Goal: Task Accomplishment & Management: Manage account settings

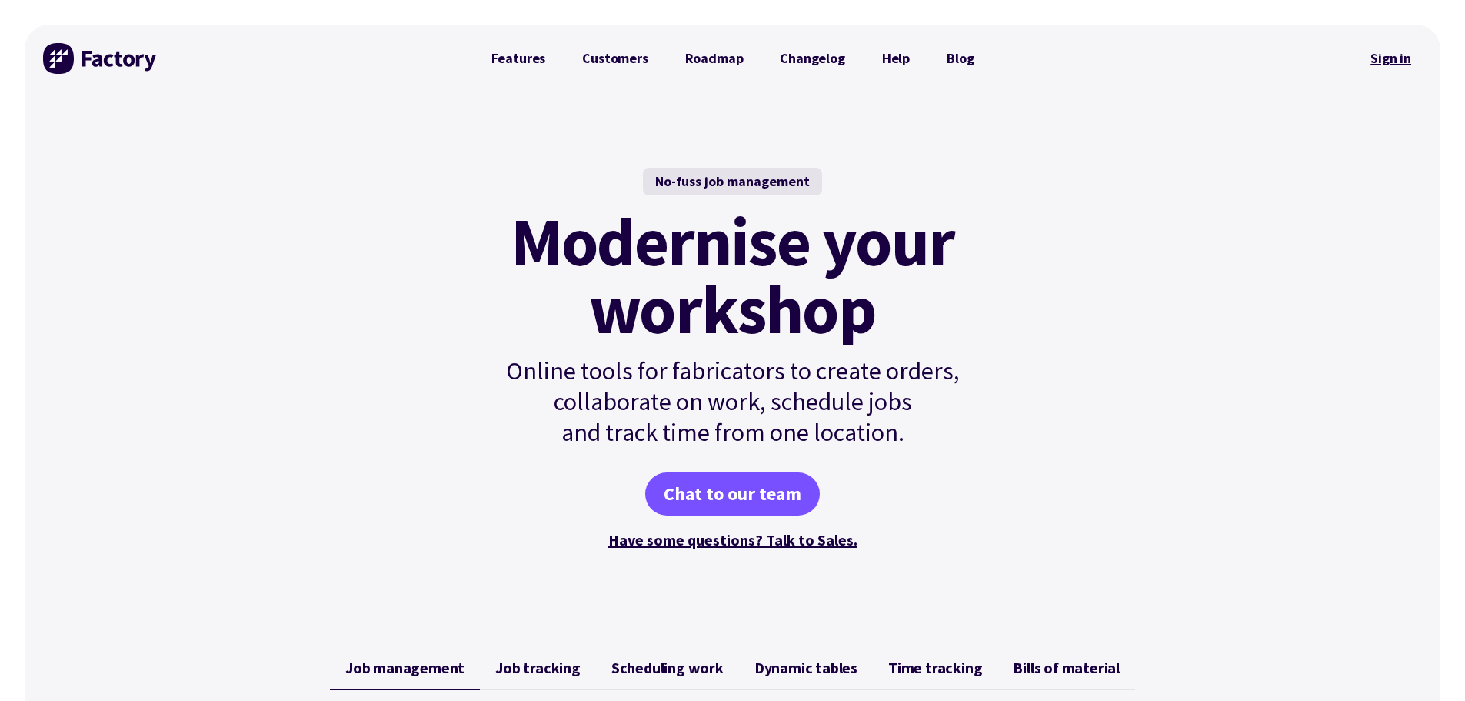
click at [1392, 62] on link "Sign in" at bounding box center [1391, 58] width 62 height 35
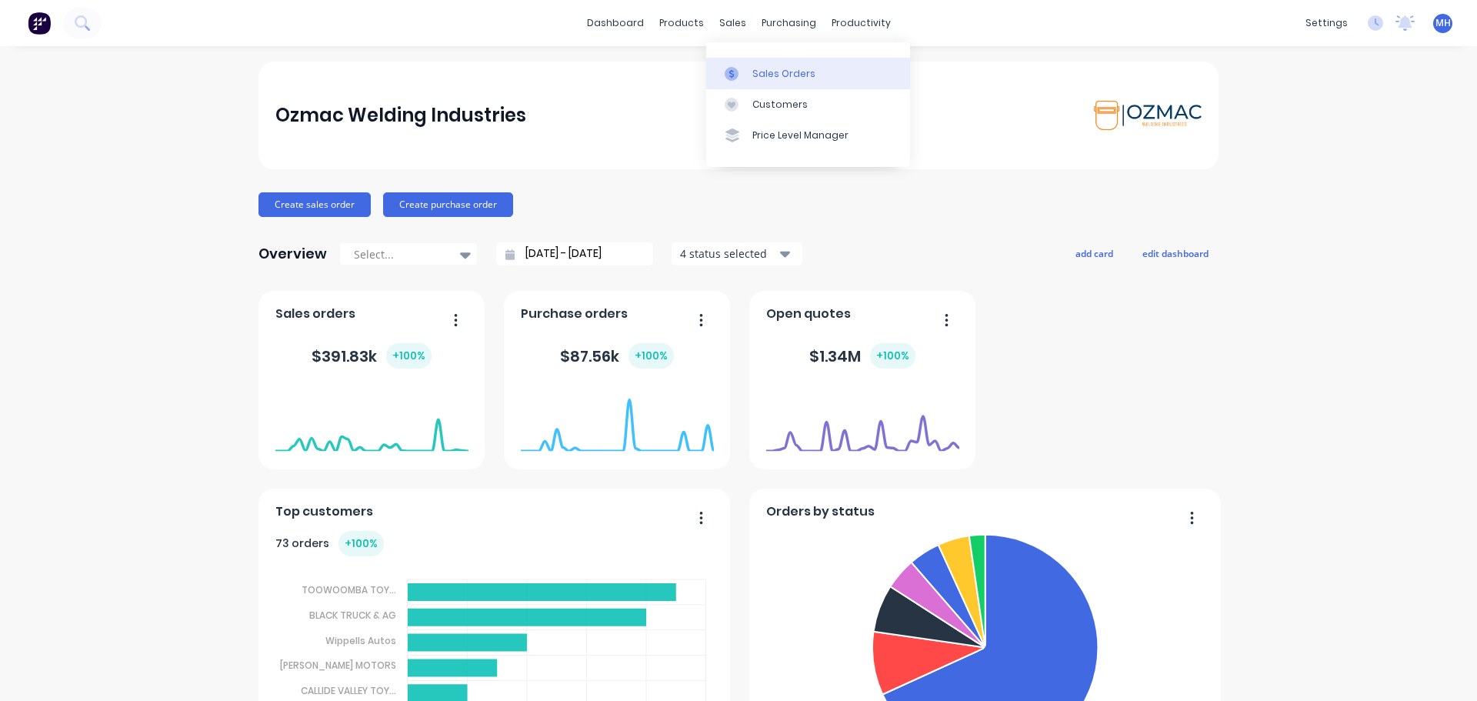
click at [752, 76] on div "Sales Orders" at bounding box center [783, 74] width 63 height 14
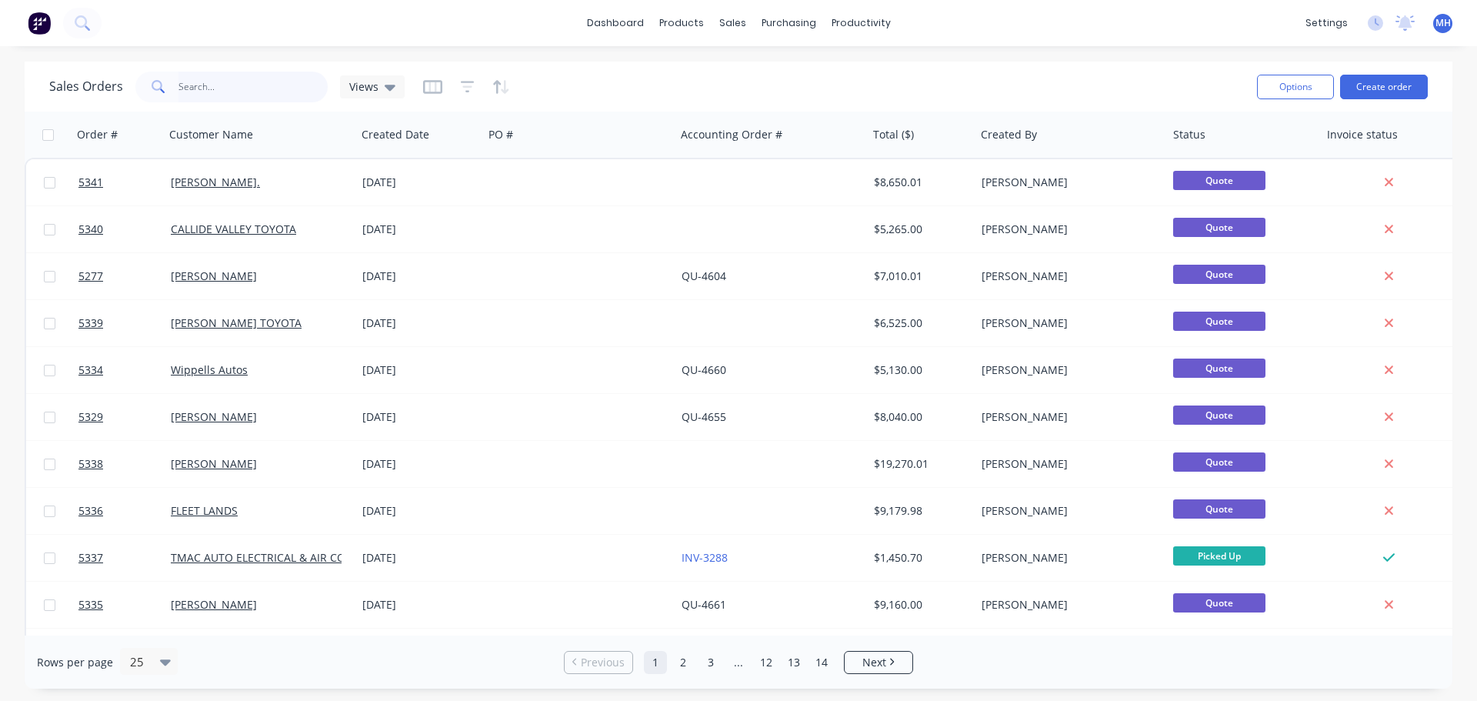
click at [182, 82] on input "text" at bounding box center [253, 87] width 150 height 31
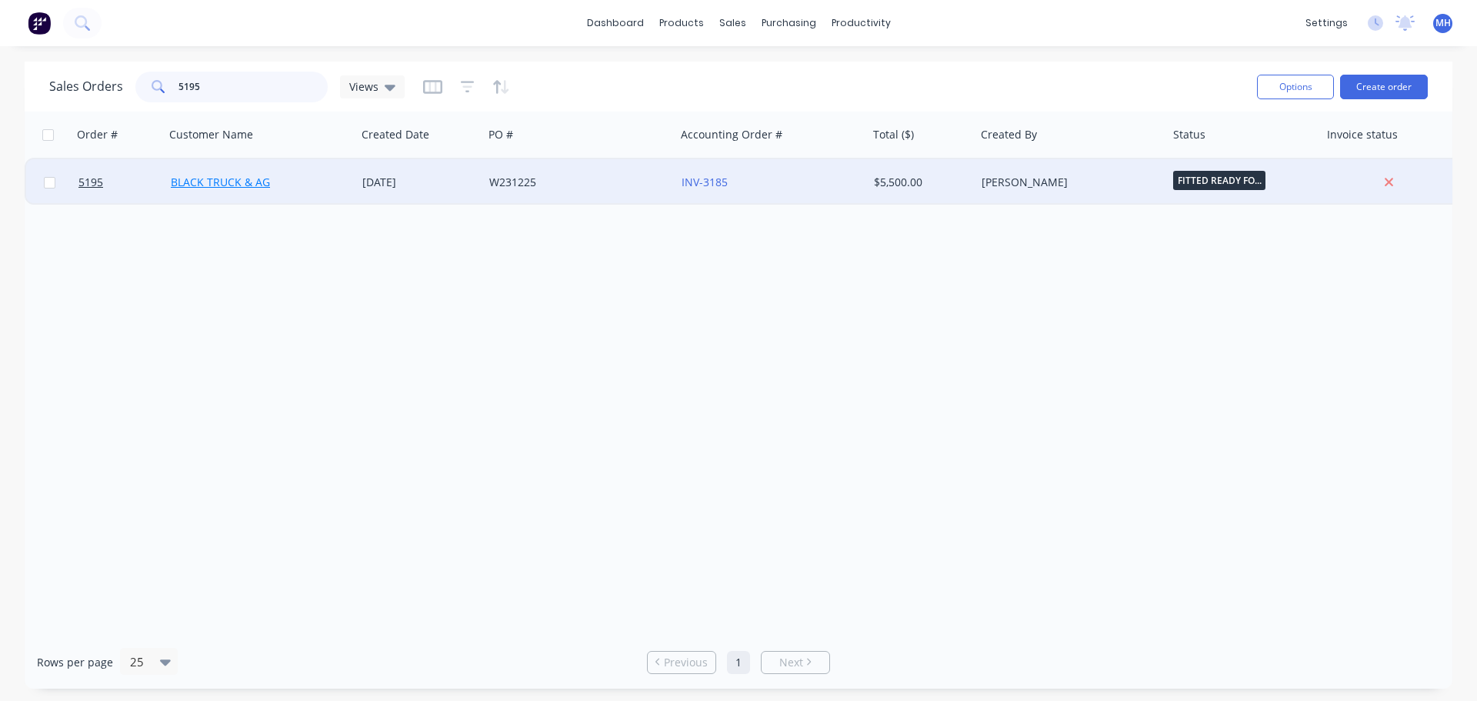
type input "5195"
click at [237, 188] on link "BLACK TRUCK & AG" at bounding box center [220, 182] width 99 height 15
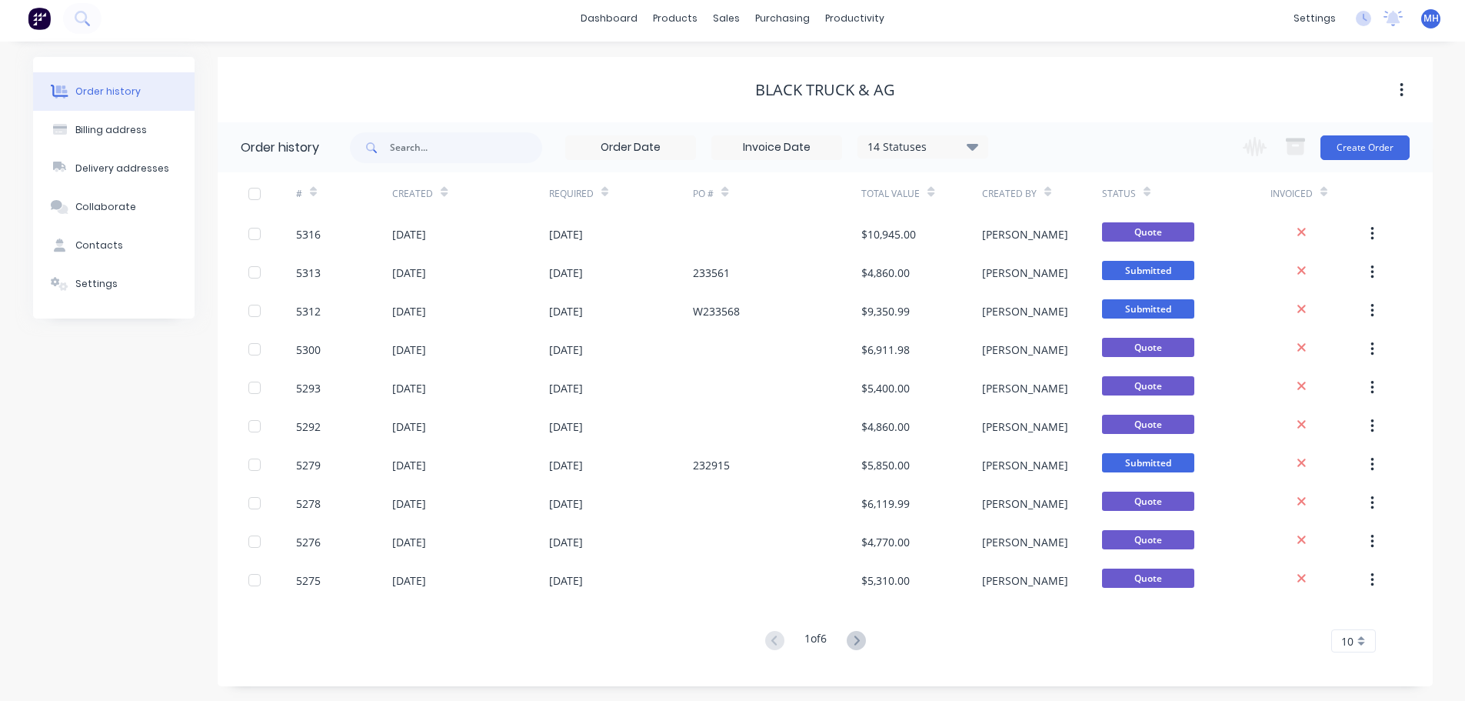
scroll to position [5, 0]
click at [859, 641] on g at bounding box center [856, 639] width 19 height 19
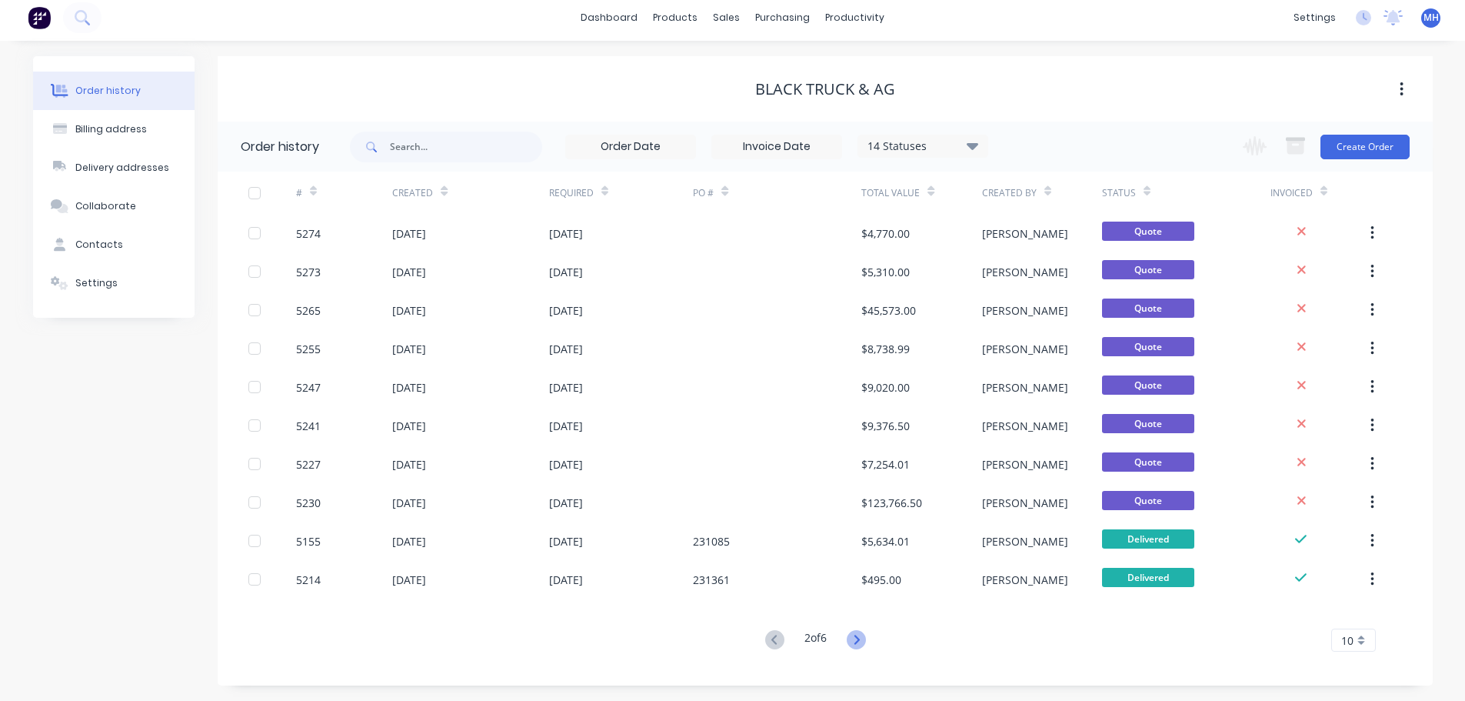
click at [863, 637] on icon at bounding box center [856, 639] width 19 height 19
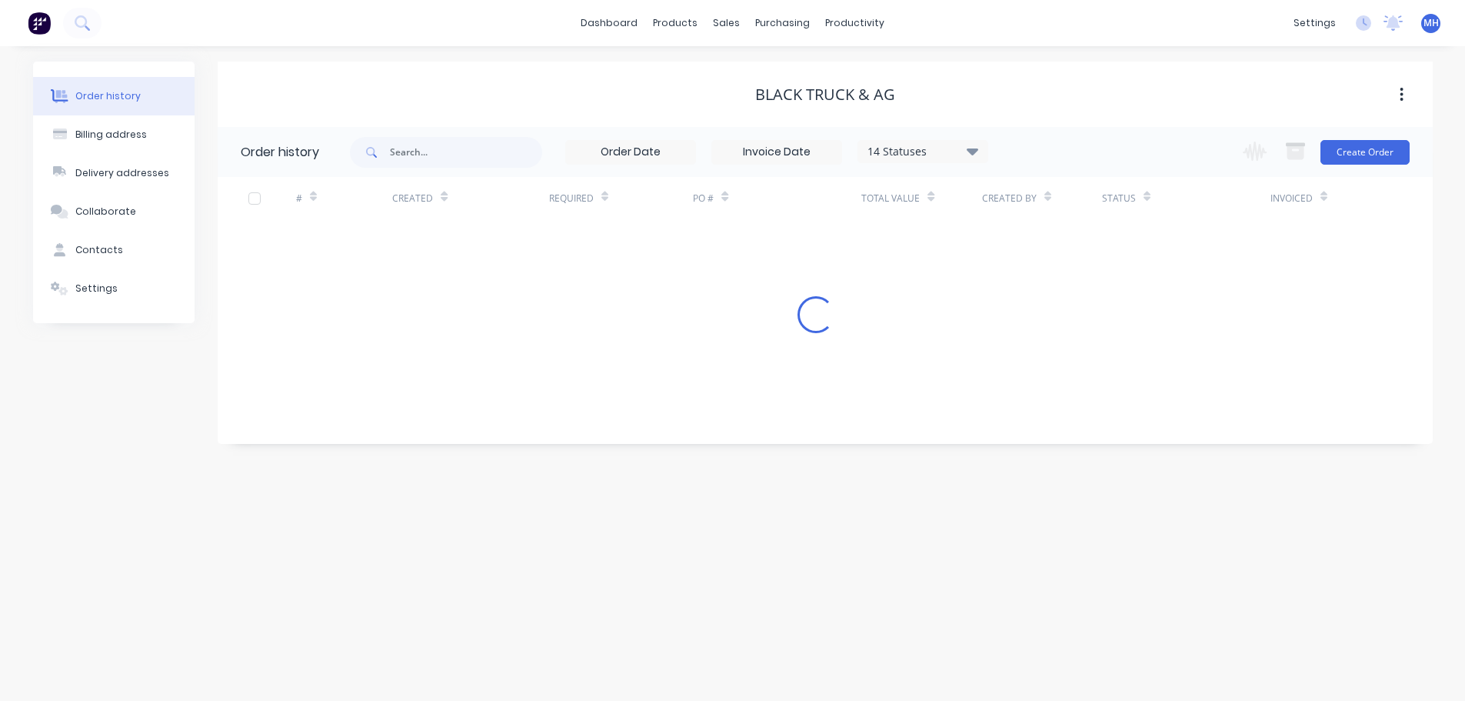
scroll to position [0, 0]
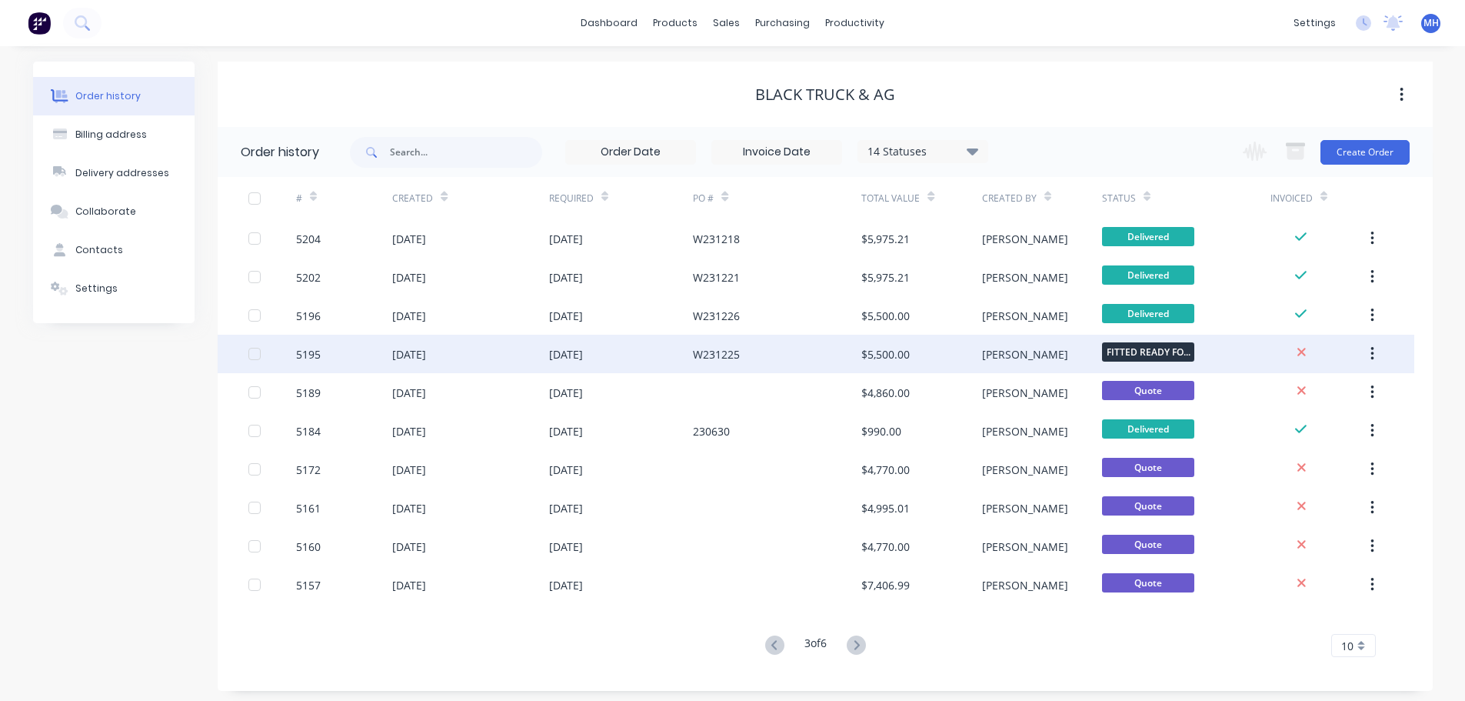
click at [431, 362] on div "[DATE]" at bounding box center [470, 354] width 156 height 38
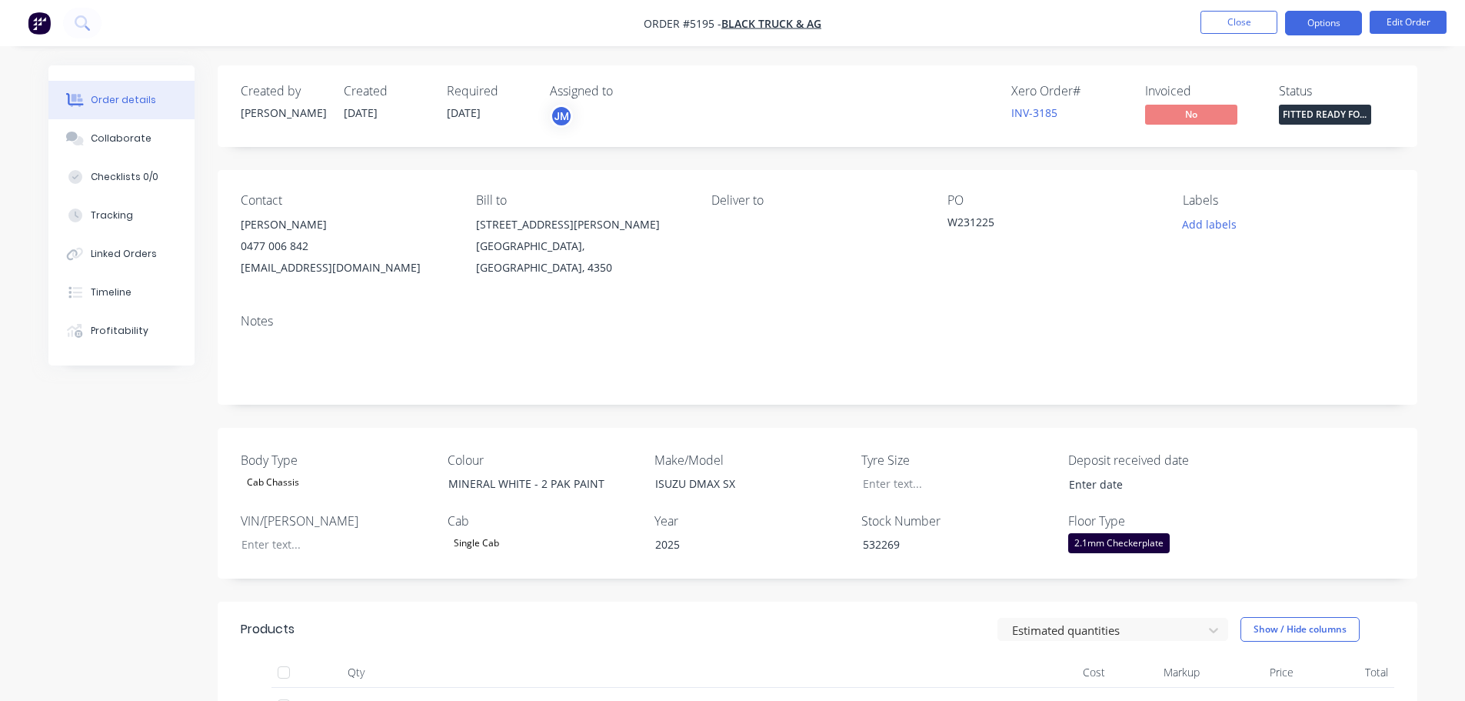
click at [1345, 26] on button "Options" at bounding box center [1323, 23] width 77 height 25
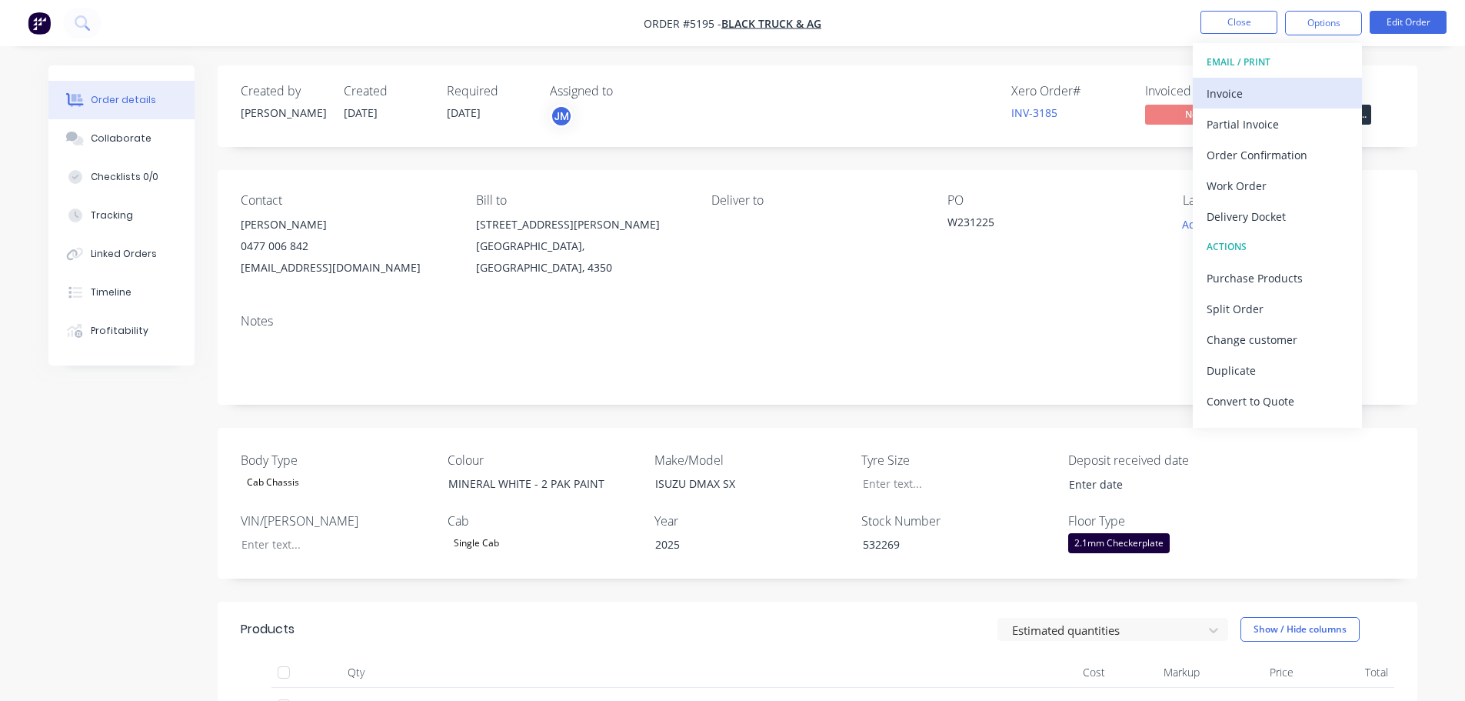
click at [1282, 90] on div "Invoice" at bounding box center [1278, 93] width 142 height 22
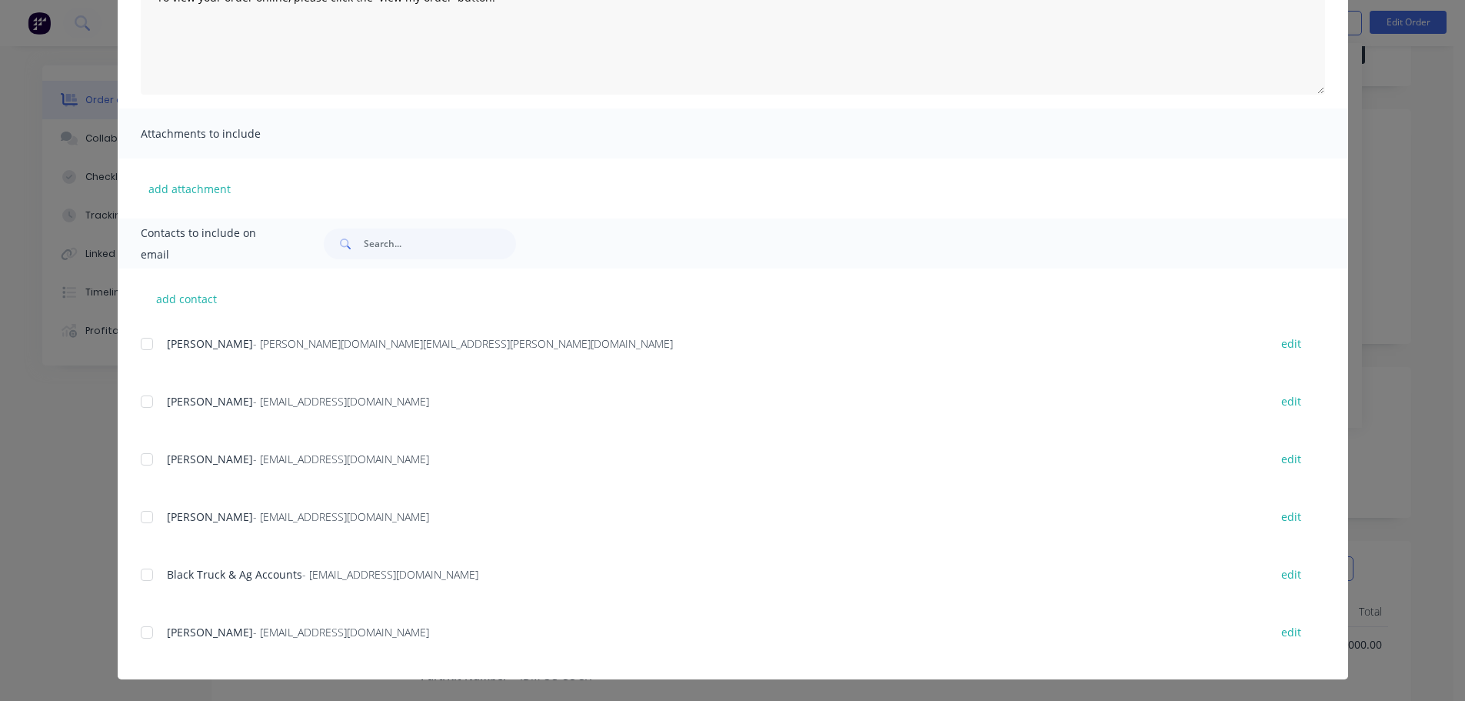
scroll to position [154, 0]
click at [144, 578] on div at bounding box center [147, 574] width 31 height 31
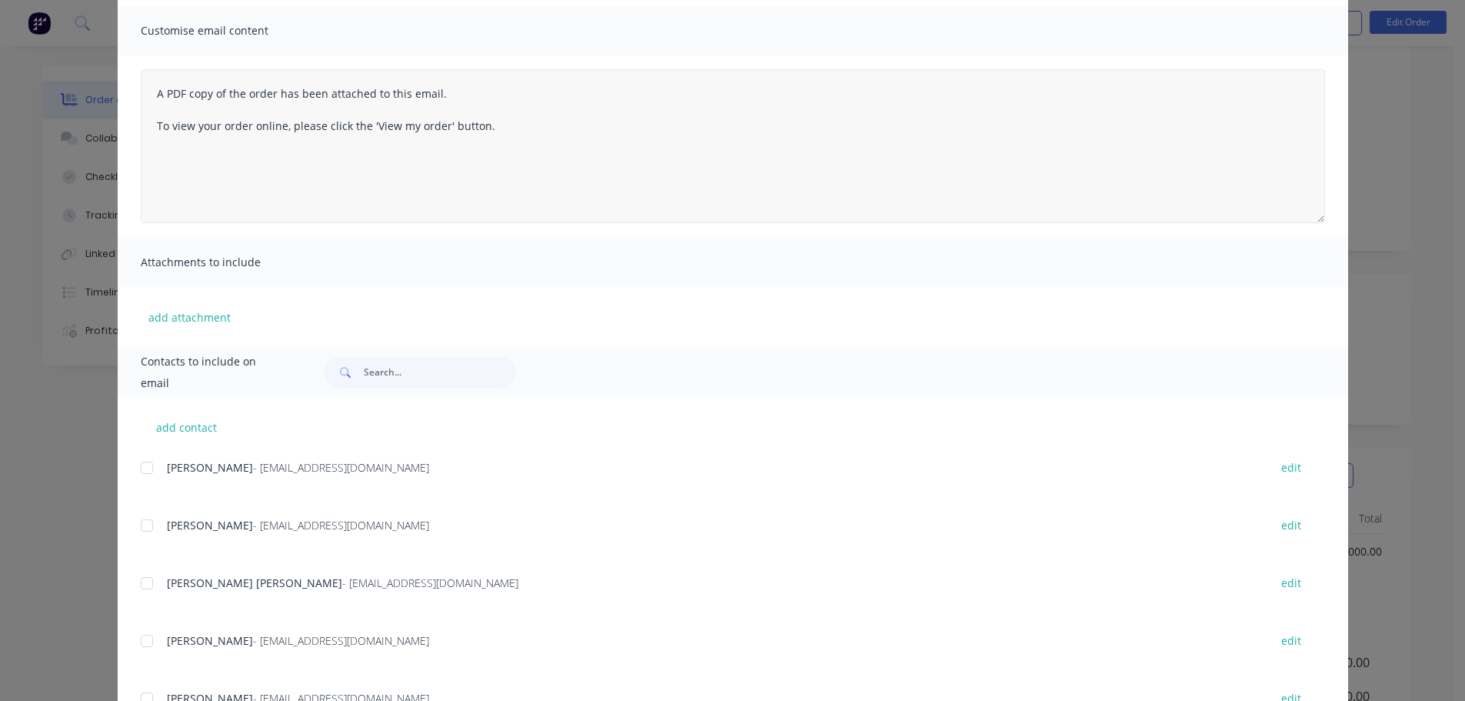
scroll to position [0, 0]
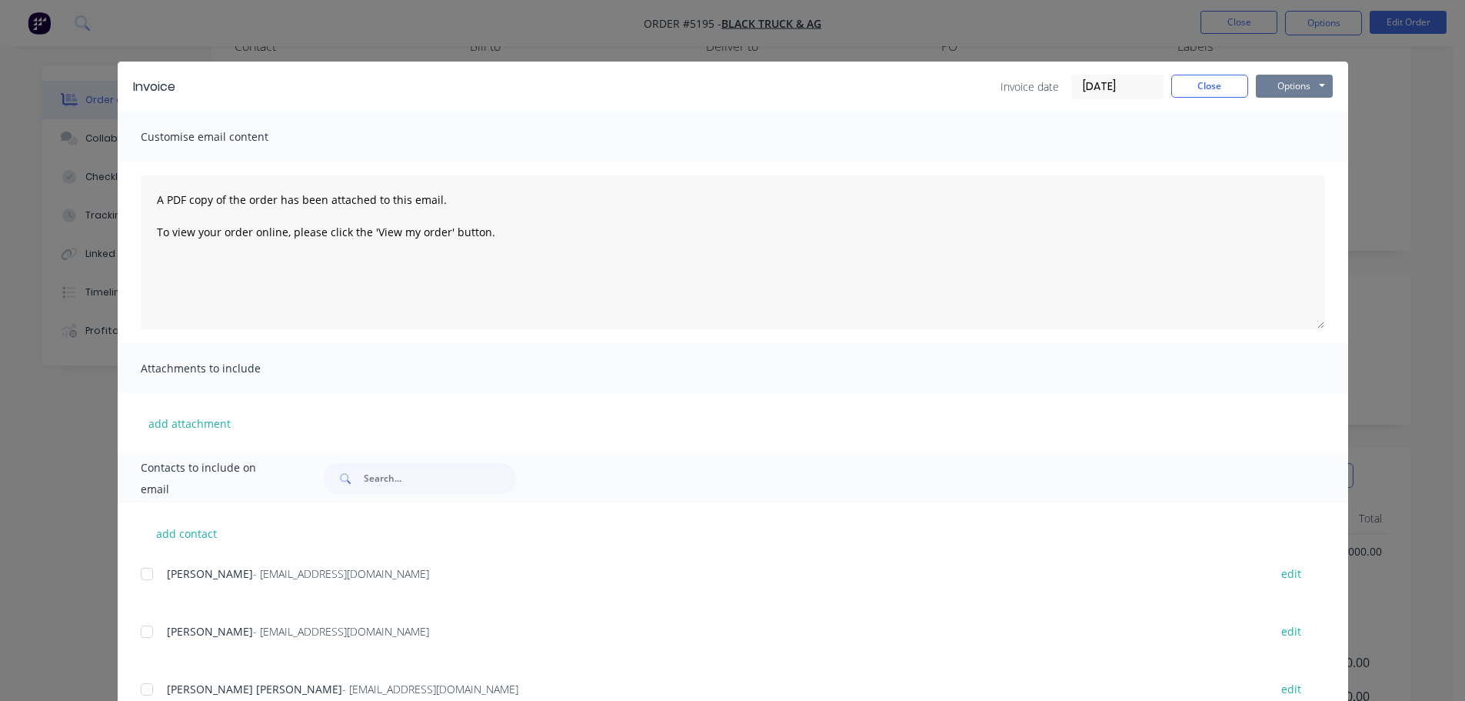
click at [1281, 80] on button "Options" at bounding box center [1294, 86] width 77 height 23
click at [1277, 164] on button "Email" at bounding box center [1305, 164] width 98 height 25
click at [1271, 82] on button "Options" at bounding box center [1294, 86] width 77 height 23
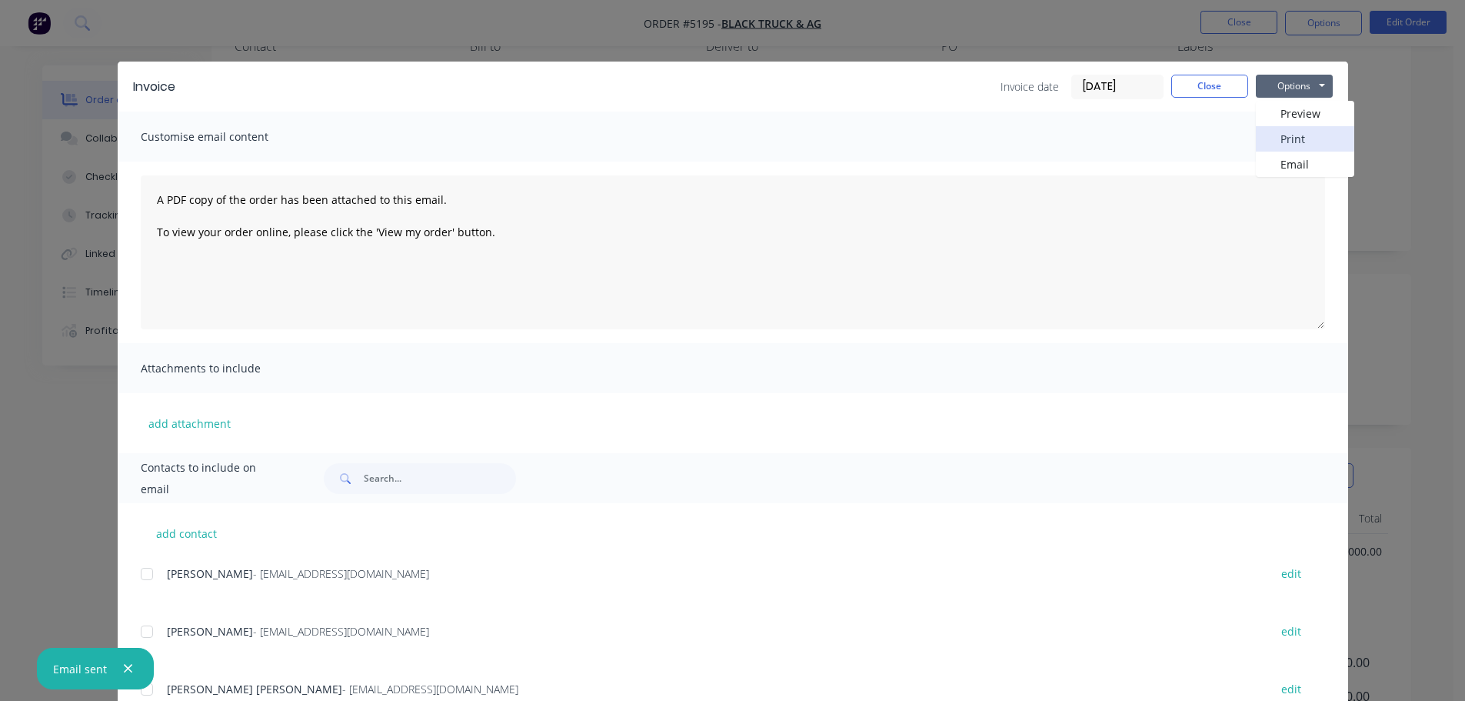
click at [1285, 136] on button "Print" at bounding box center [1305, 138] width 98 height 25
click at [1195, 82] on button "Close" at bounding box center [1209, 86] width 77 height 23
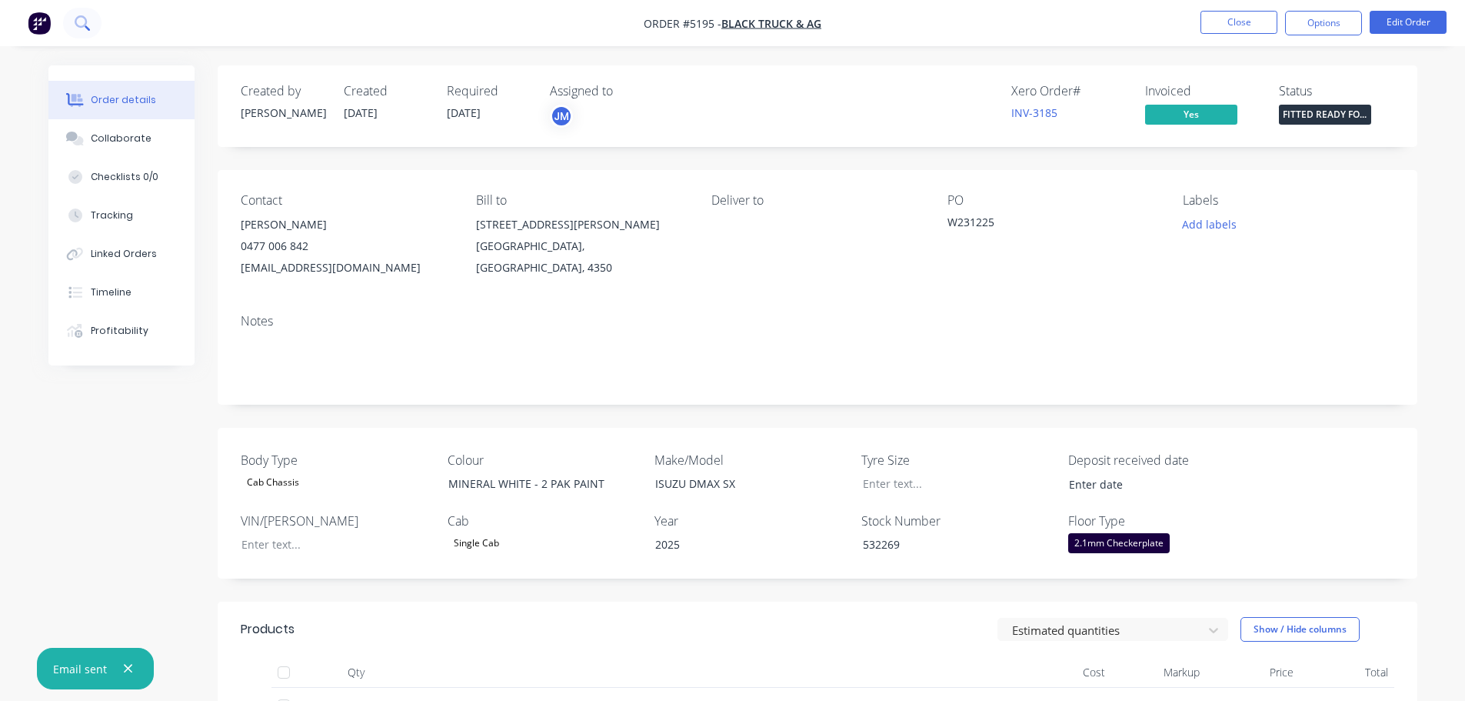
click at [88, 21] on icon at bounding box center [82, 22] width 15 height 15
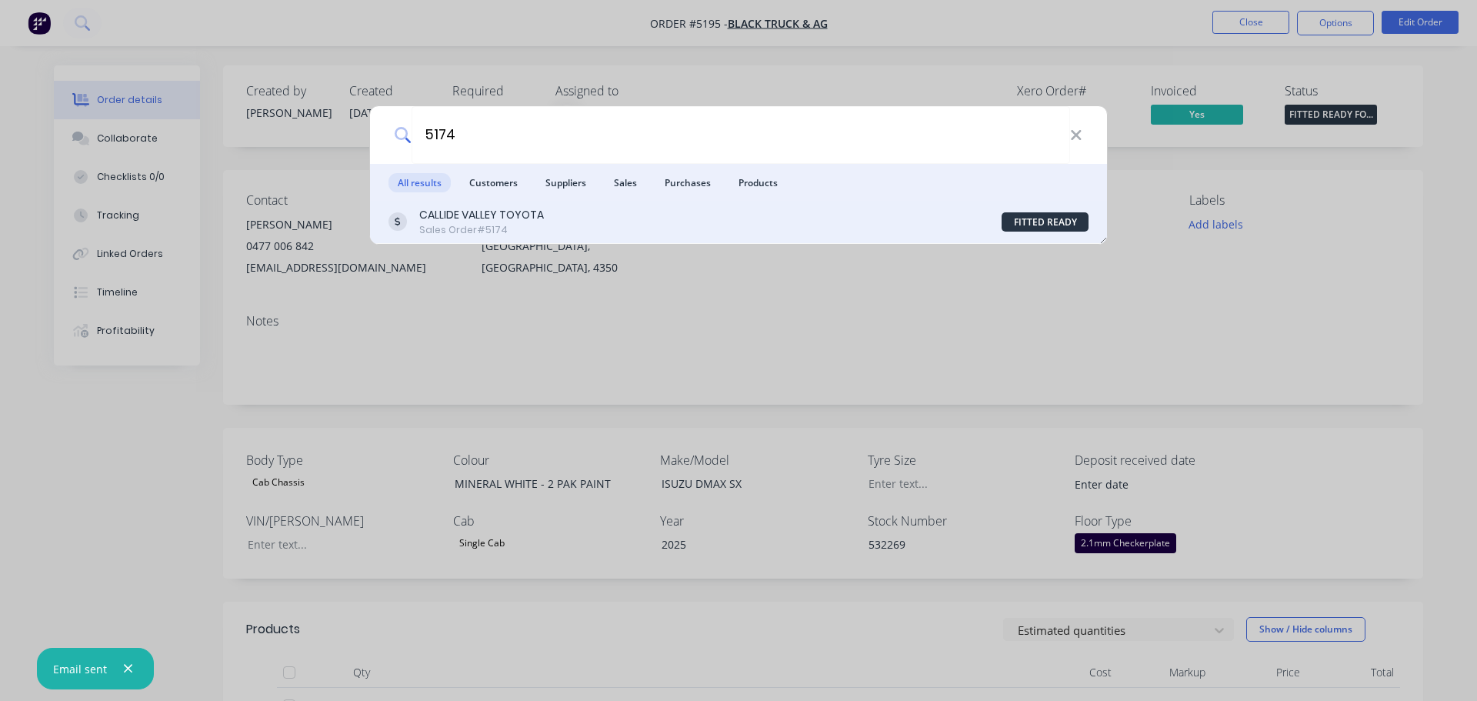
type input "5174"
click at [467, 225] on div "Sales Order #5174" at bounding box center [481, 230] width 125 height 14
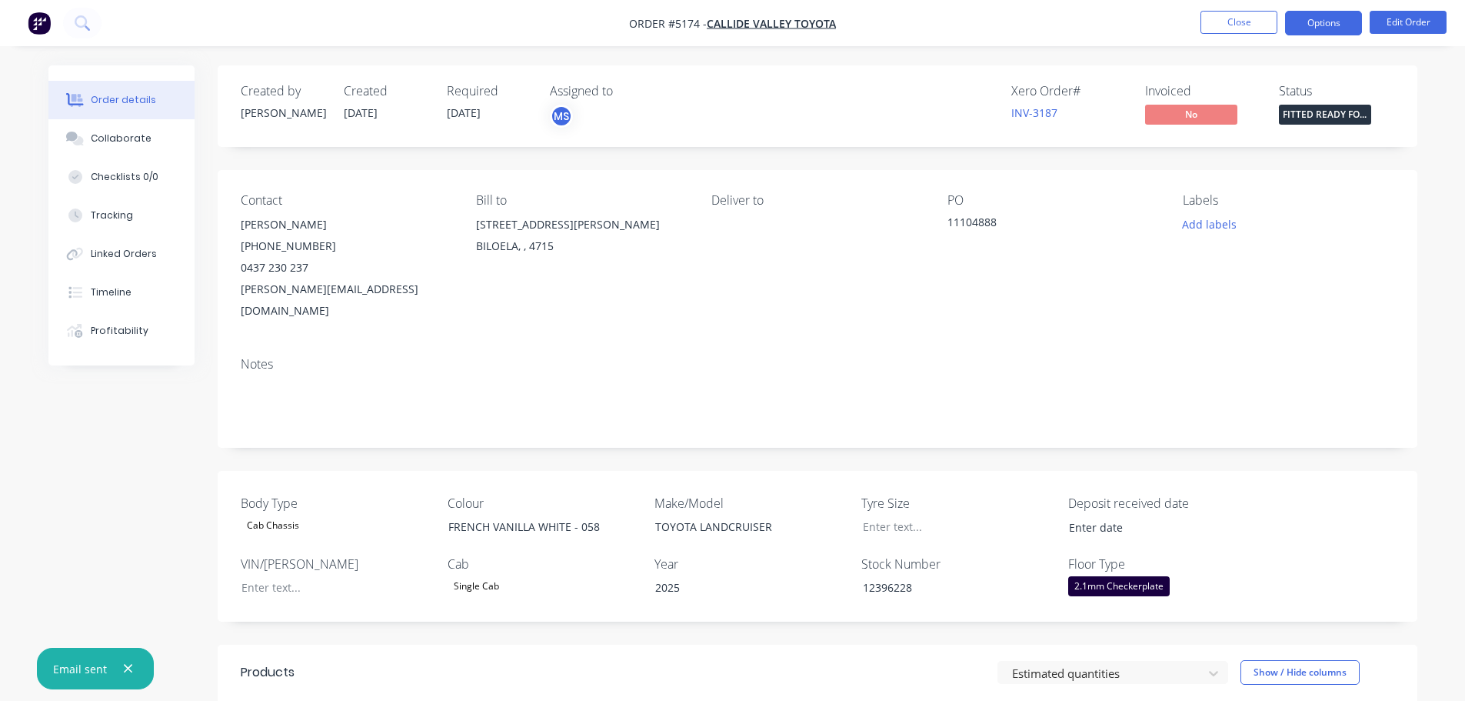
click at [1317, 19] on button "Options" at bounding box center [1323, 23] width 77 height 25
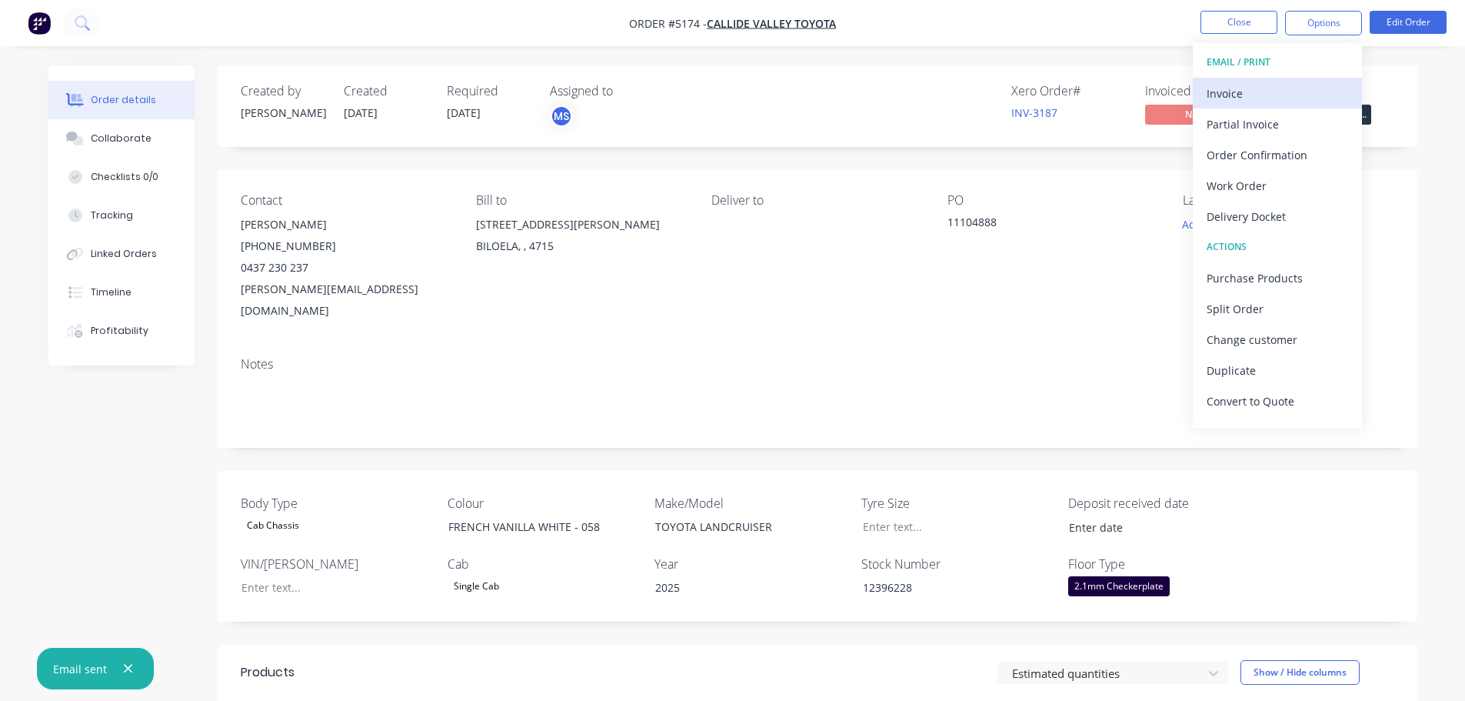
click at [1251, 102] on div "Invoice" at bounding box center [1278, 93] width 142 height 22
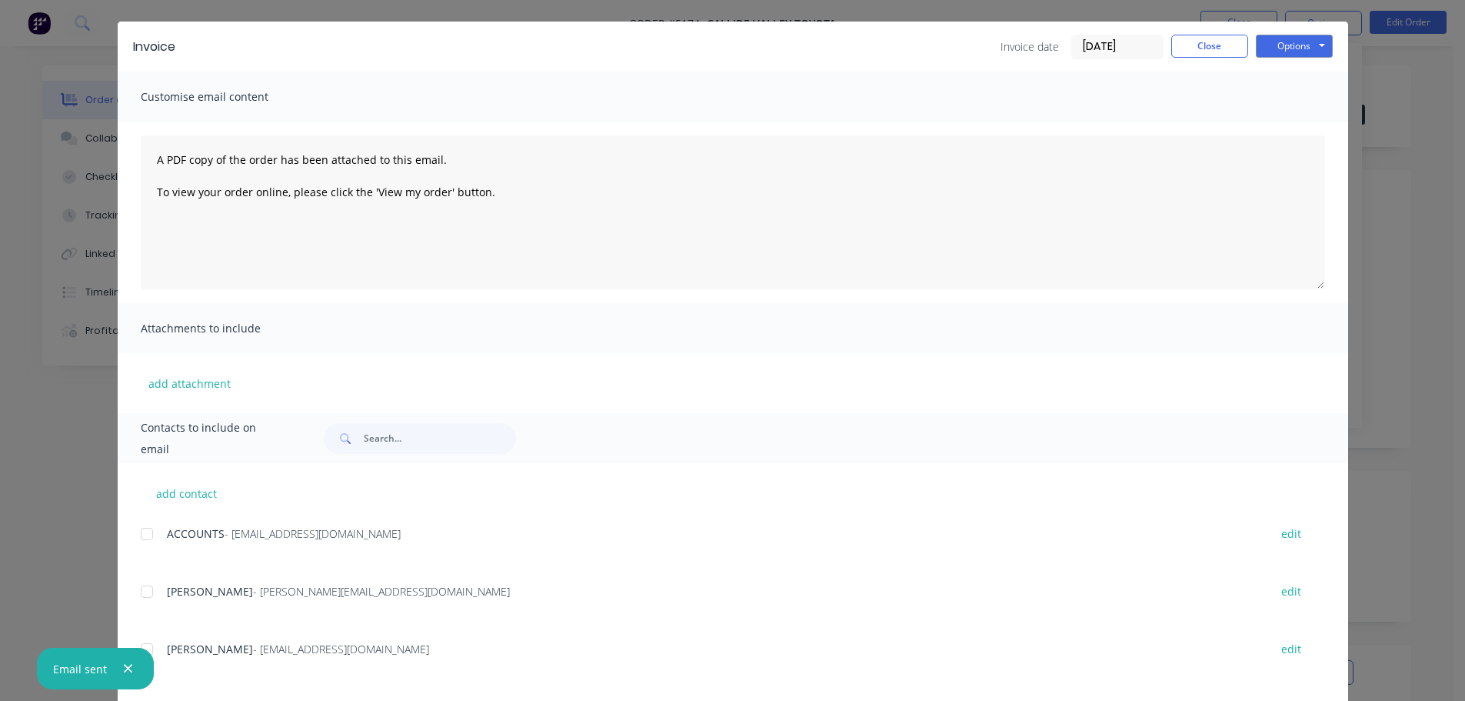
scroll to position [115, 0]
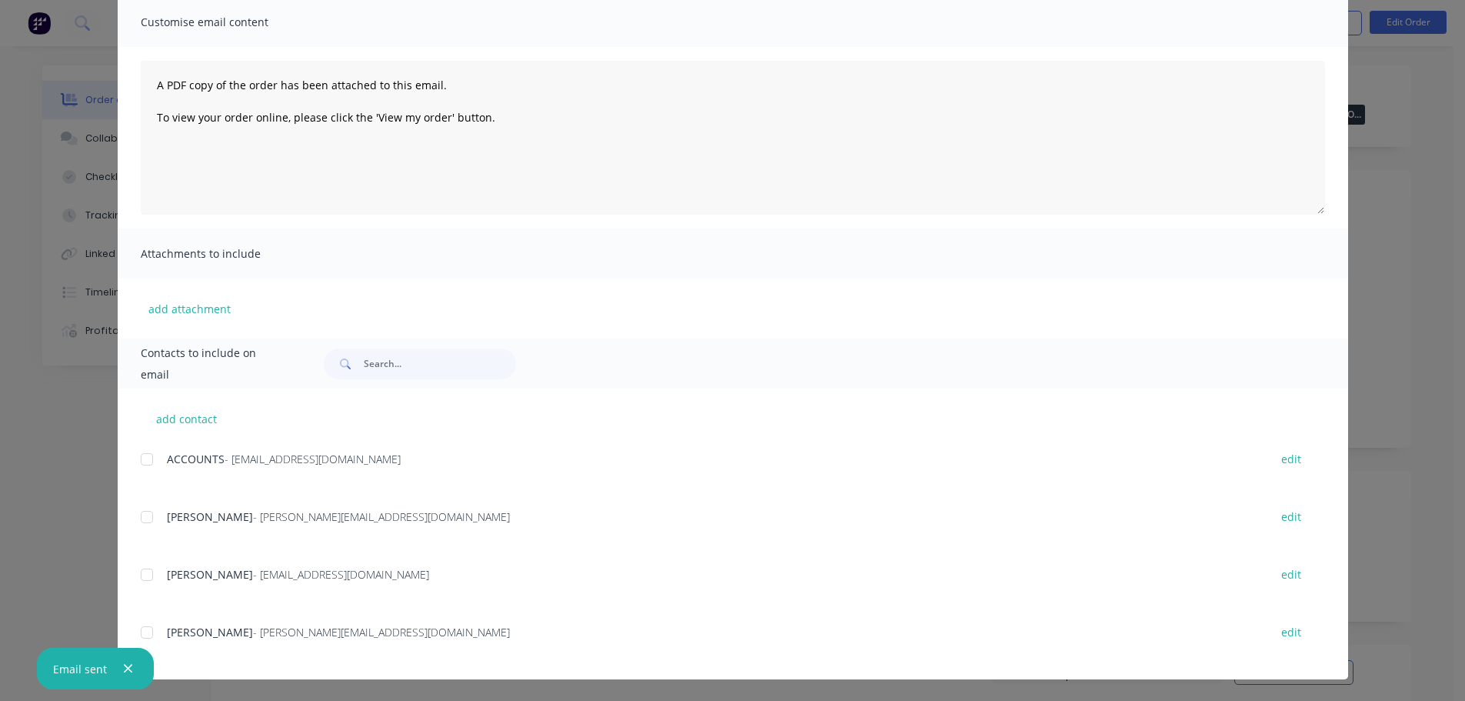
click at [139, 460] on div at bounding box center [147, 459] width 31 height 31
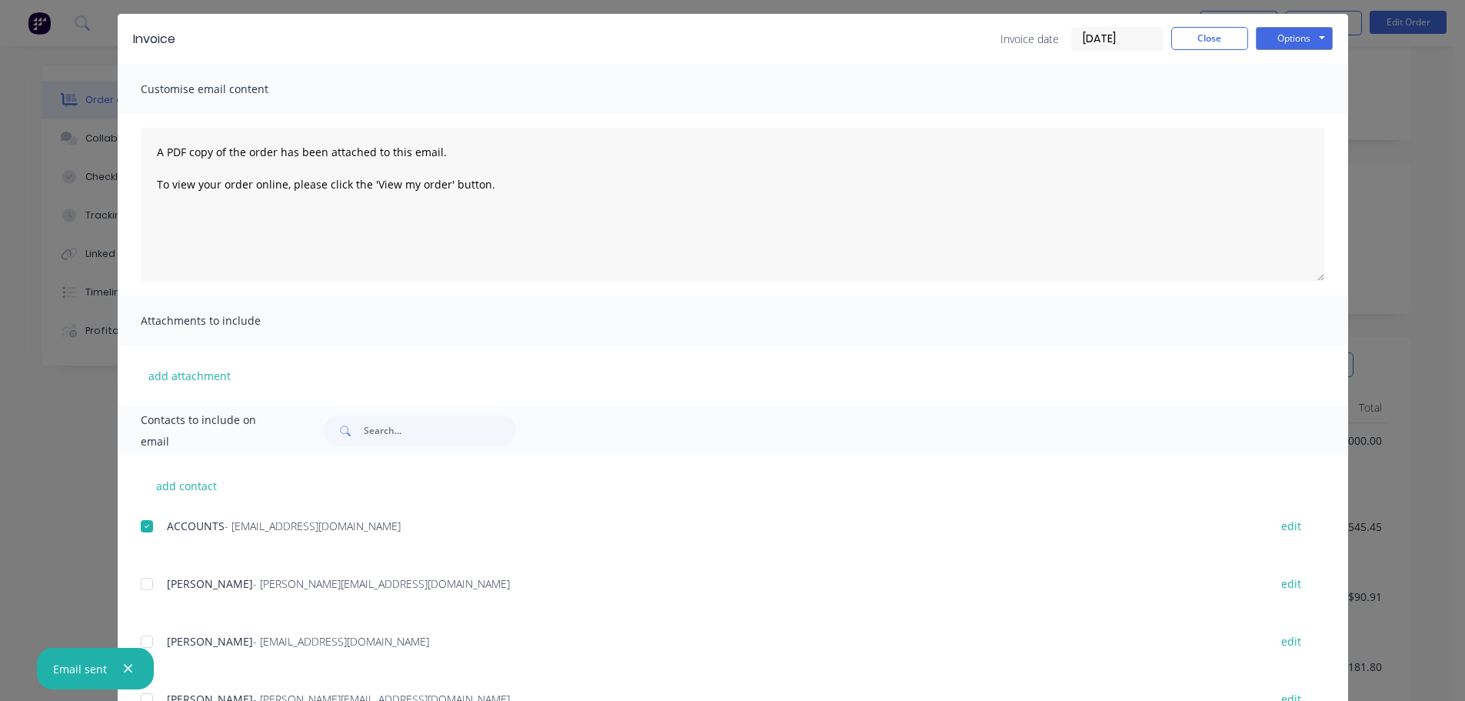
scroll to position [0, 0]
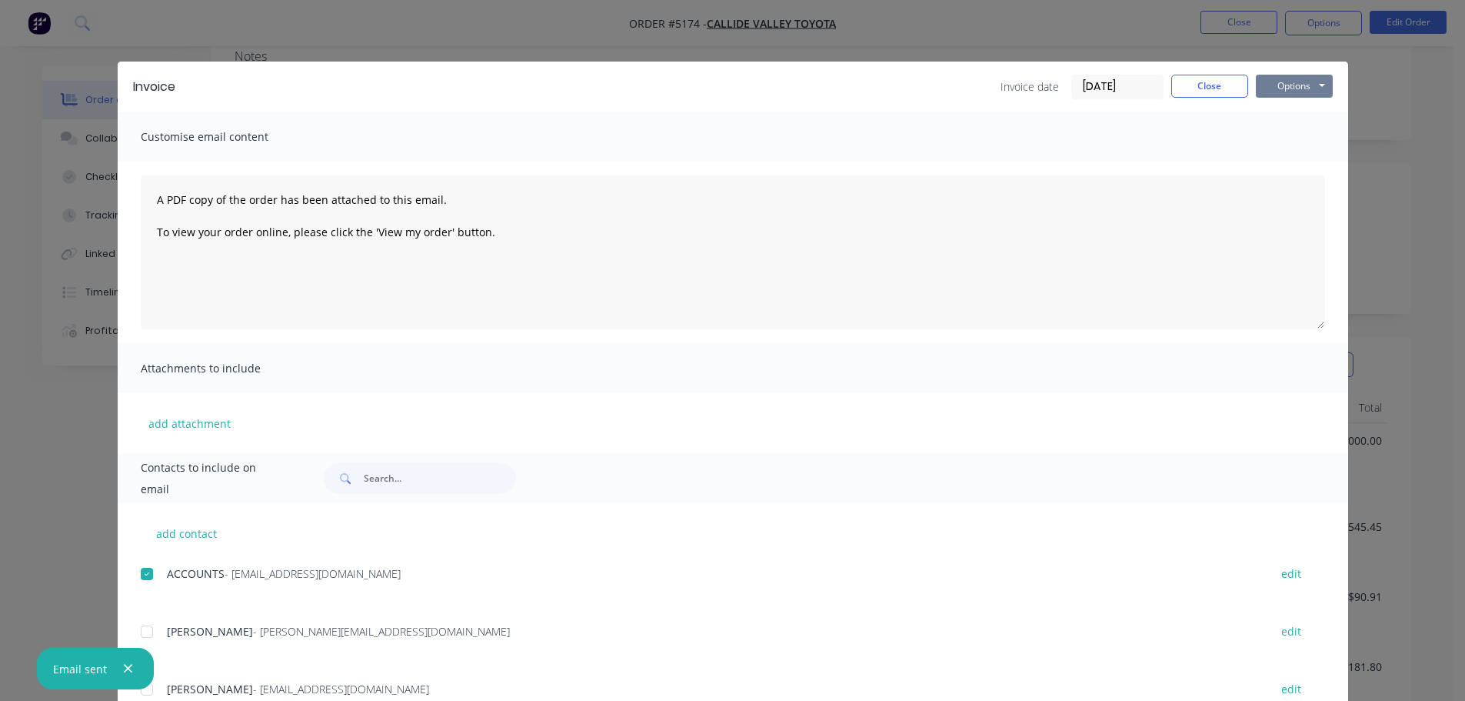
click at [1279, 82] on button "Options" at bounding box center [1294, 86] width 77 height 23
click at [1286, 164] on button "Email" at bounding box center [1305, 164] width 98 height 25
click at [1291, 87] on button "Options" at bounding box center [1294, 86] width 77 height 23
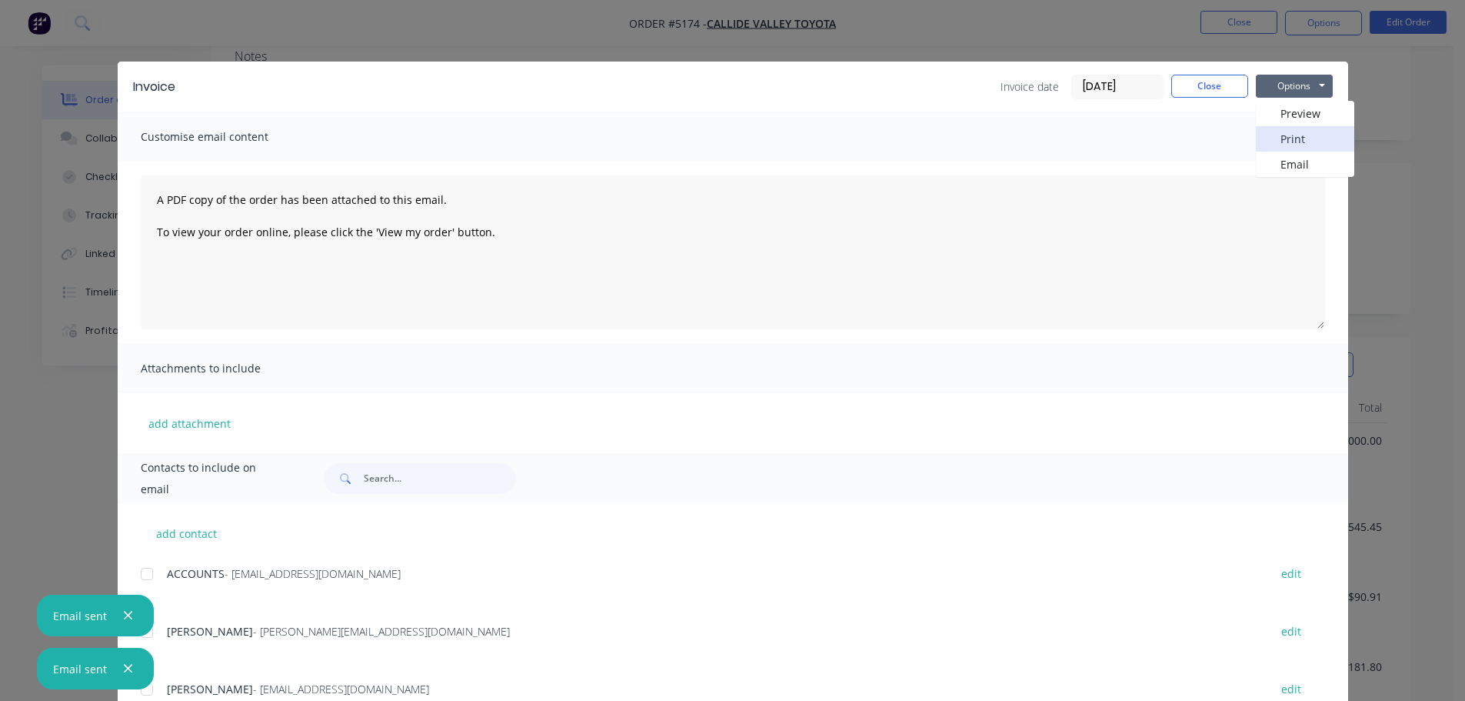
click at [1292, 132] on button "Print" at bounding box center [1305, 138] width 98 height 25
click at [1209, 92] on button "Close" at bounding box center [1209, 86] width 77 height 23
